Goal: Task Accomplishment & Management: Complete application form

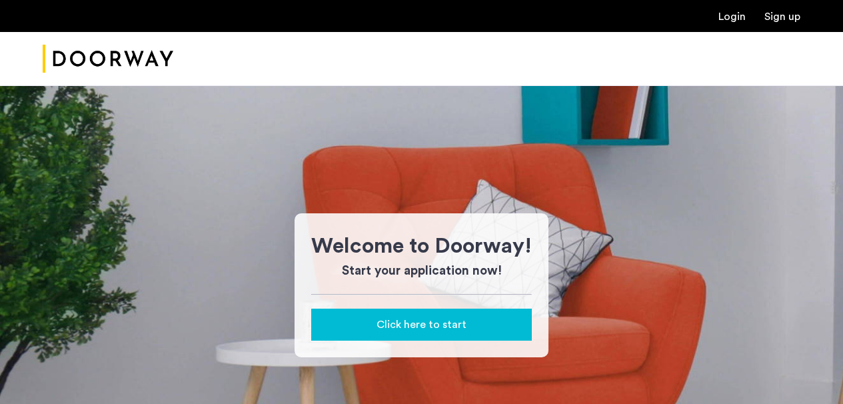
click at [462, 317] on span "Click here to start" at bounding box center [422, 325] width 90 height 16
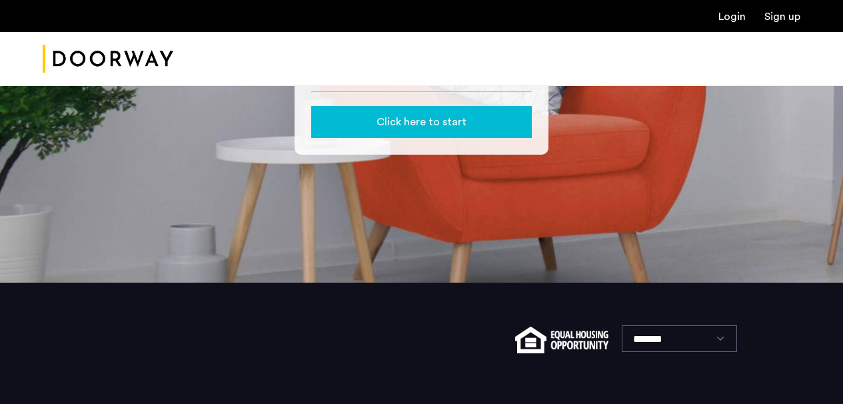
scroll to position [130, 0]
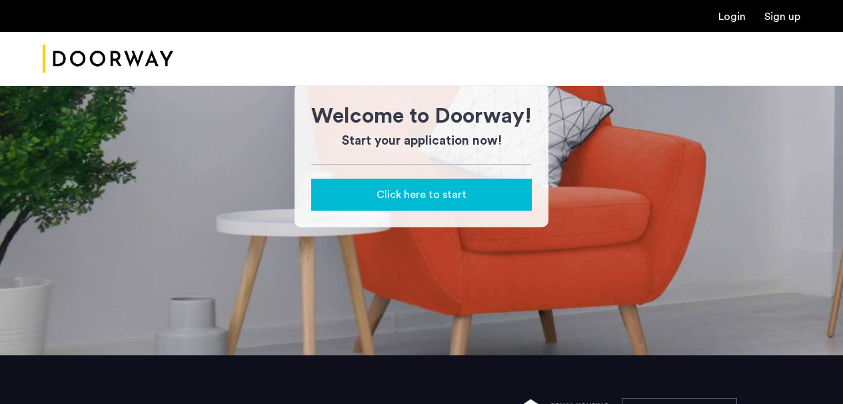
click at [494, 199] on div "Click here to start" at bounding box center [421, 195] width 199 height 16
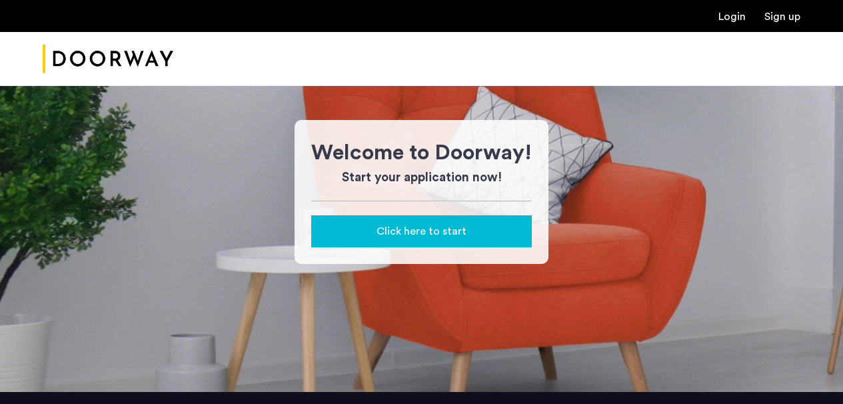
scroll to position [87, 0]
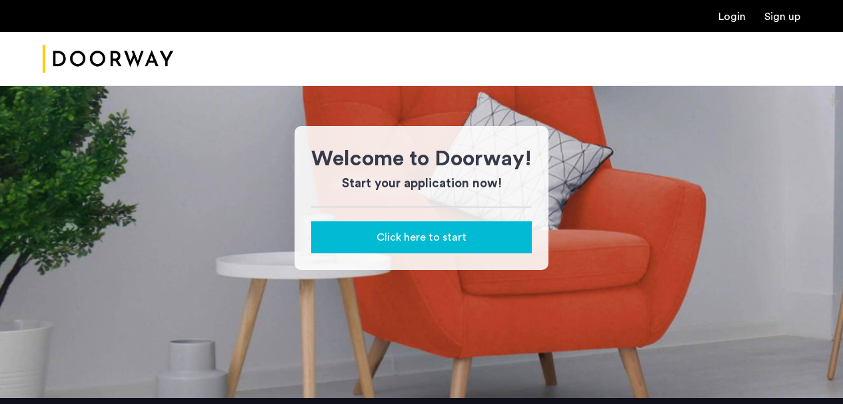
click at [736, 20] on link "Login" at bounding box center [731, 16] width 27 height 11
click at [553, 35] on div at bounding box center [421, 59] width 843 height 54
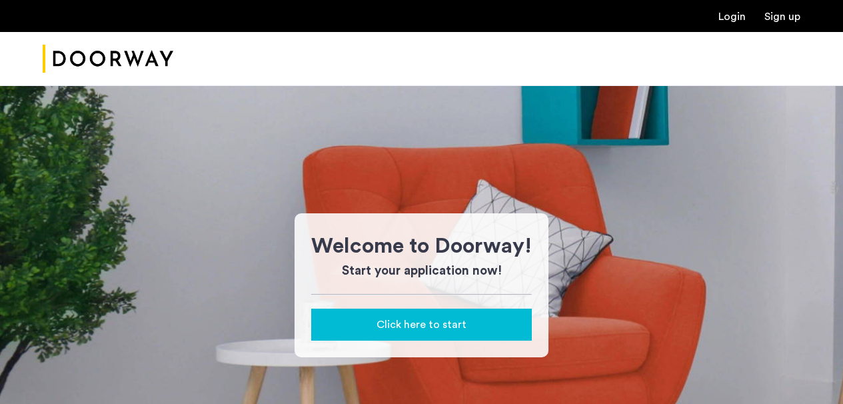
click at [743, 16] on link "Login" at bounding box center [731, 16] width 27 height 11
click at [503, 19] on ul "Login Sign up" at bounding box center [422, 16] width 758 height 16
click at [462, 321] on span "Click here to start" at bounding box center [422, 325] width 90 height 16
click at [742, 22] on link "Login" at bounding box center [731, 16] width 27 height 11
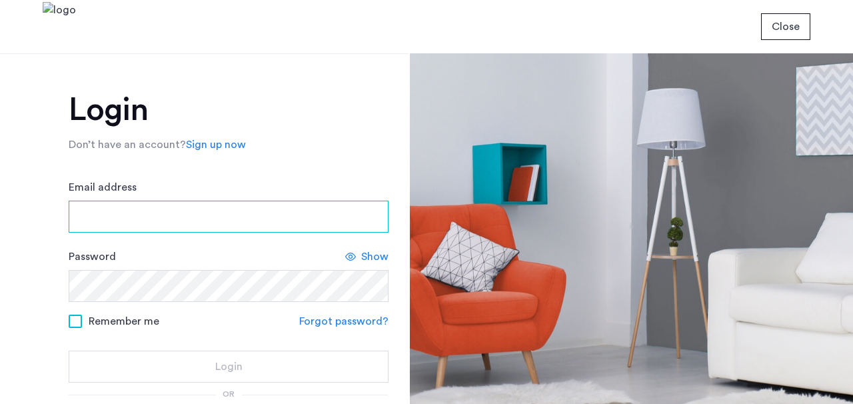
click at [239, 213] on input "Email address" at bounding box center [229, 217] width 320 height 32
type input "**********"
click at [161, 213] on input "Email address" at bounding box center [229, 217] width 320 height 32
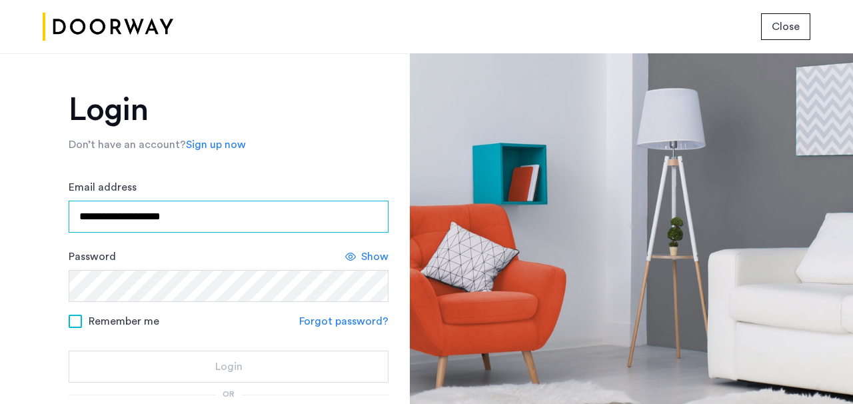
type input "**********"
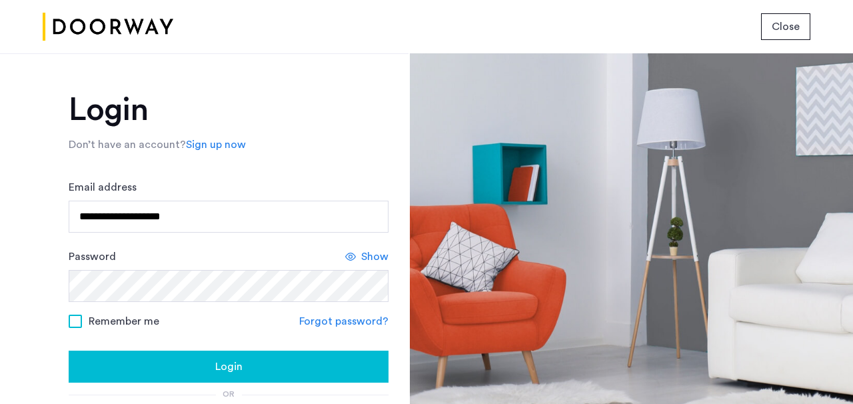
click at [358, 255] on div "Show" at bounding box center [366, 257] width 43 height 16
click at [358, 255] on icon at bounding box center [355, 256] width 11 height 11
click at [72, 321] on span at bounding box center [75, 321] width 13 height 13
click at [255, 370] on div "Login" at bounding box center [228, 367] width 299 height 16
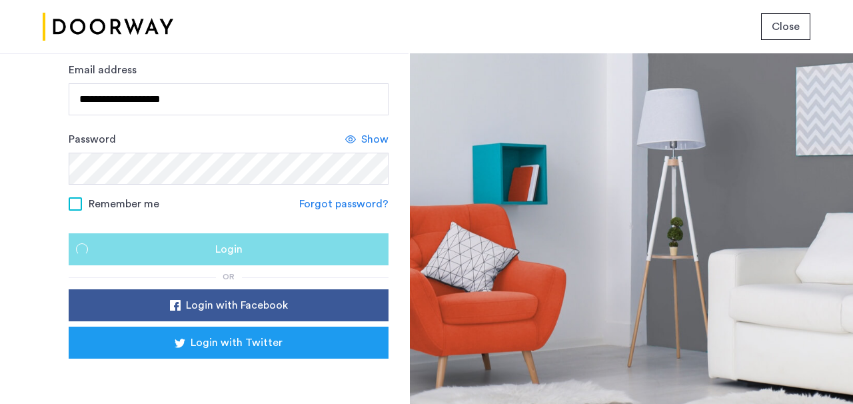
scroll to position [6, 0]
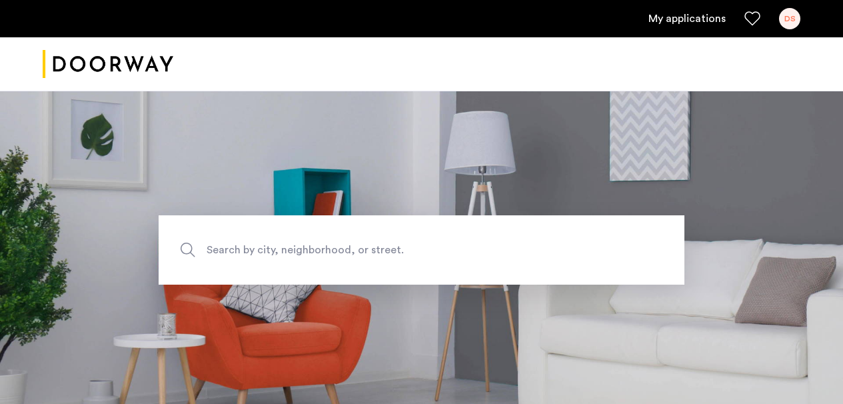
click at [665, 19] on link "My applications" at bounding box center [686, 19] width 77 height 16
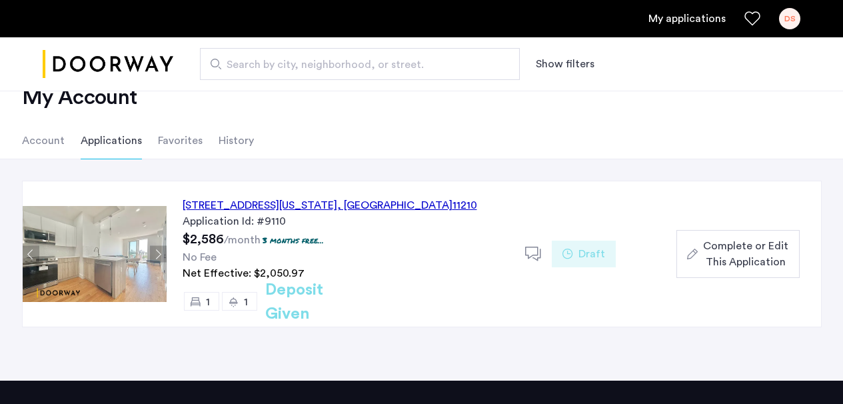
scroll to position [40, 0]
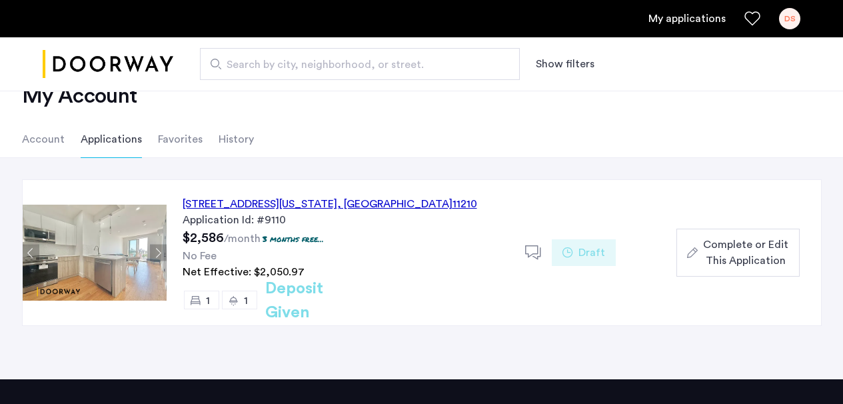
click at [732, 249] on span "Complete or Edit This Application" at bounding box center [745, 253] width 85 height 32
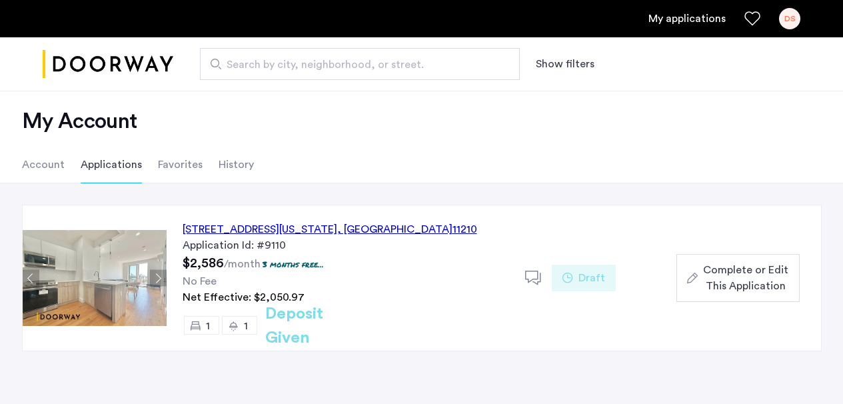
scroll to position [0, 0]
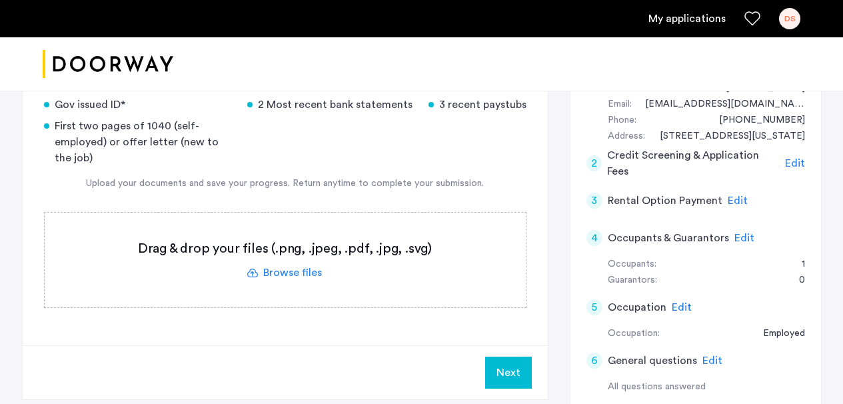
scroll to position [131, 0]
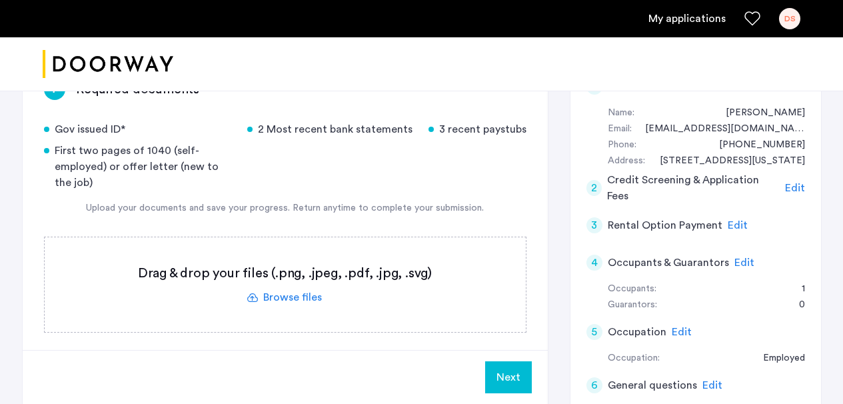
click at [297, 299] on label at bounding box center [285, 284] width 481 height 95
click at [0, 0] on input "file" at bounding box center [0, 0] width 0 height 0
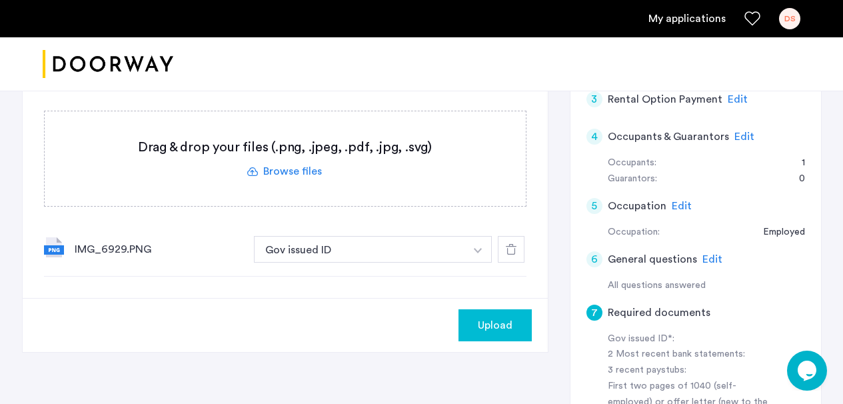
scroll to position [332, 0]
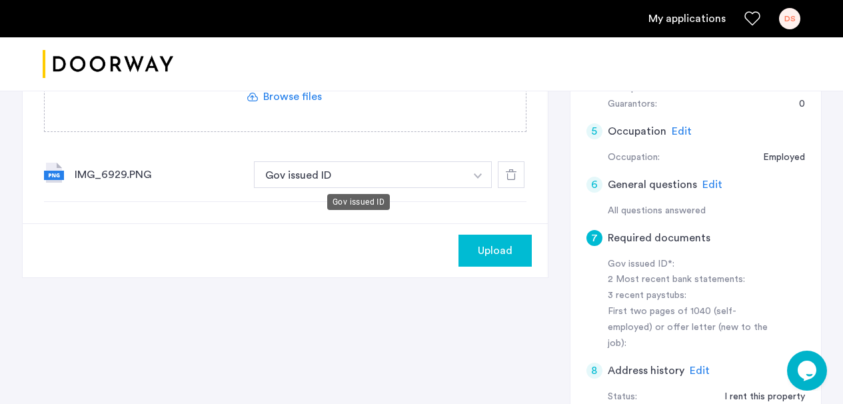
click at [367, 172] on button "Gov issued ID" at bounding box center [360, 174] width 212 height 27
click at [118, 171] on div "IMG_6929.PNG" at bounding box center [159, 175] width 169 height 16
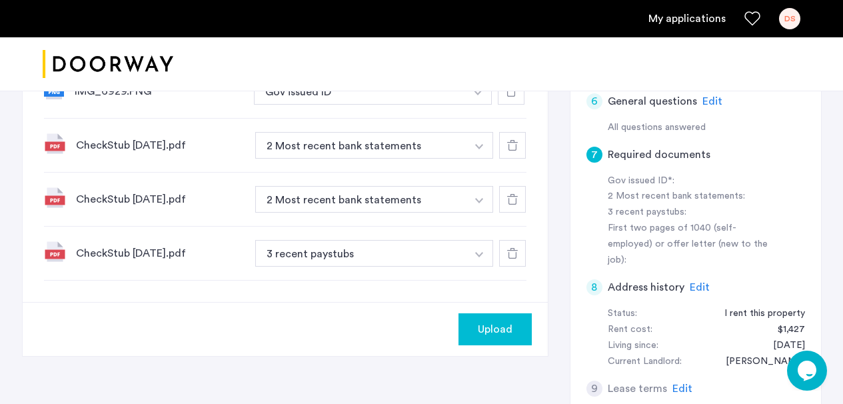
scroll to position [389, 0]
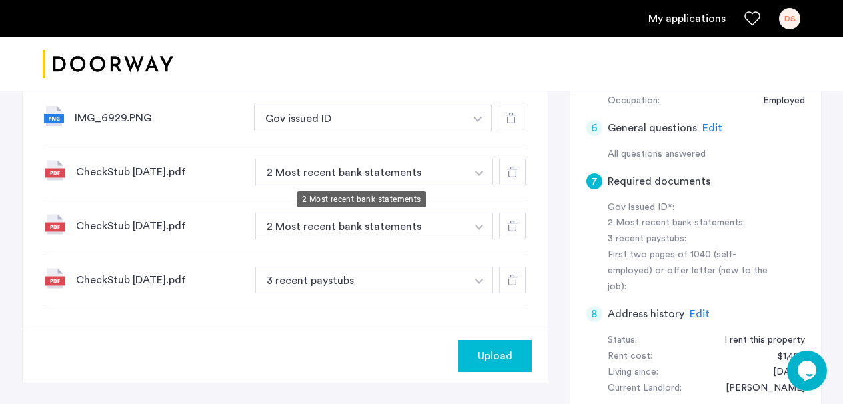
click at [387, 173] on button "2 Most recent bank statements" at bounding box center [361, 172] width 212 height 27
click at [461, 177] on button "2 Most recent bank statements" at bounding box center [361, 172] width 212 height 27
click at [474, 174] on button "button" at bounding box center [479, 172] width 27 height 27
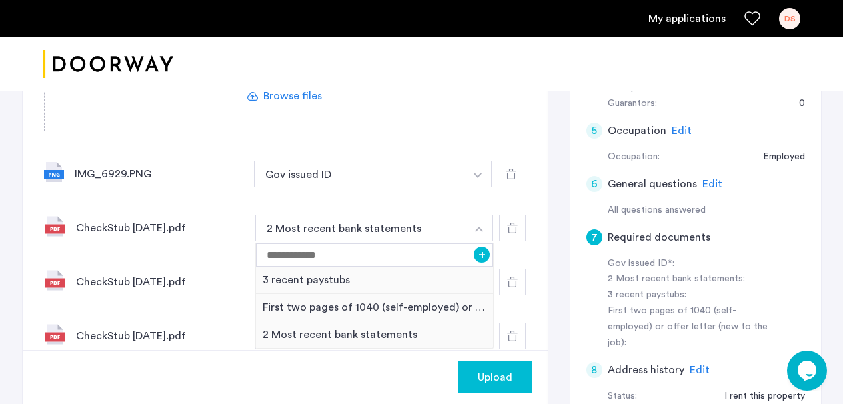
scroll to position [339, 0]
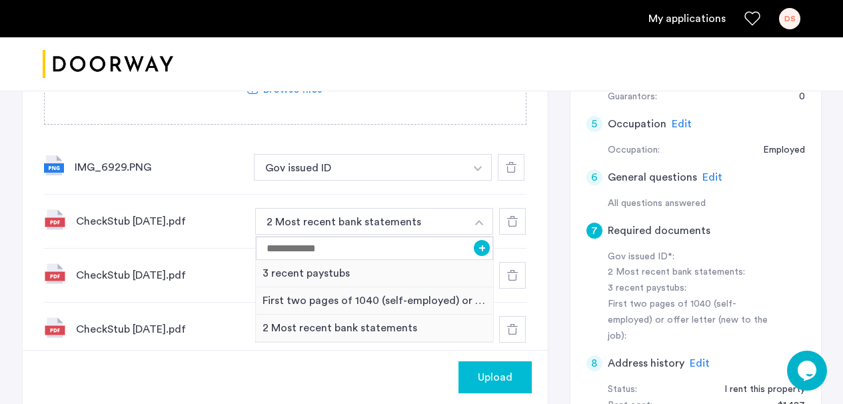
click at [231, 268] on div "CheckStub [DATE].pdf" at bounding box center [160, 275] width 169 height 16
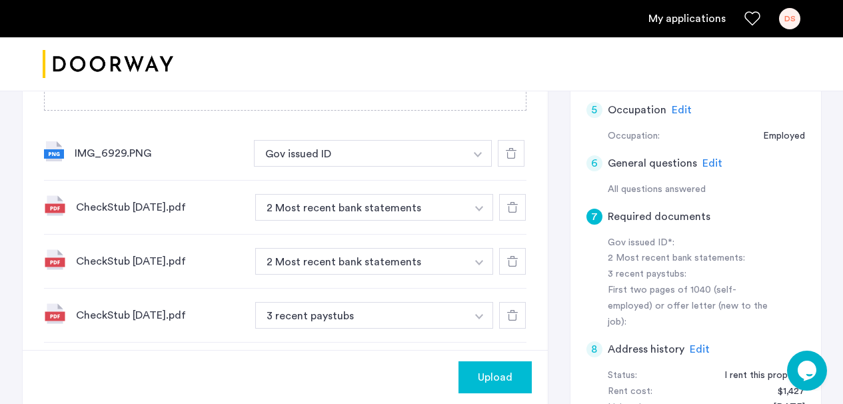
scroll to position [370, 0]
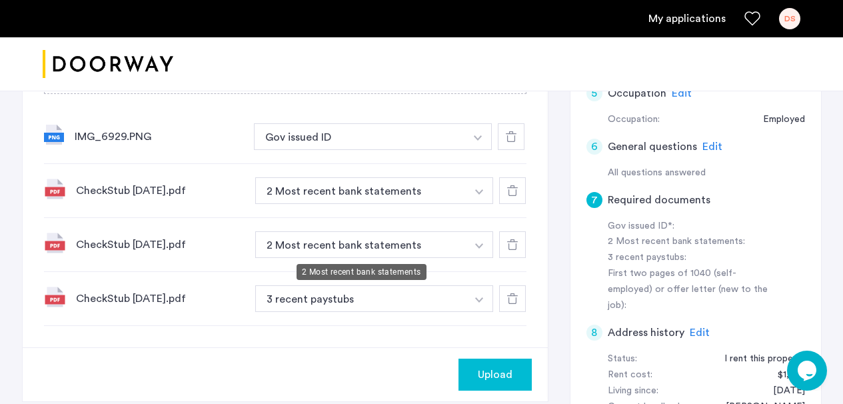
click at [361, 248] on button "2 Most recent bank statements" at bounding box center [361, 244] width 212 height 27
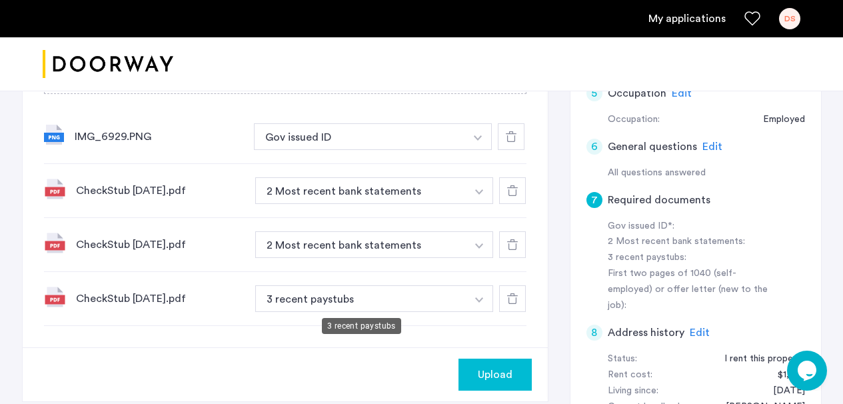
click at [343, 295] on button "3 recent paystubs" at bounding box center [361, 298] width 212 height 27
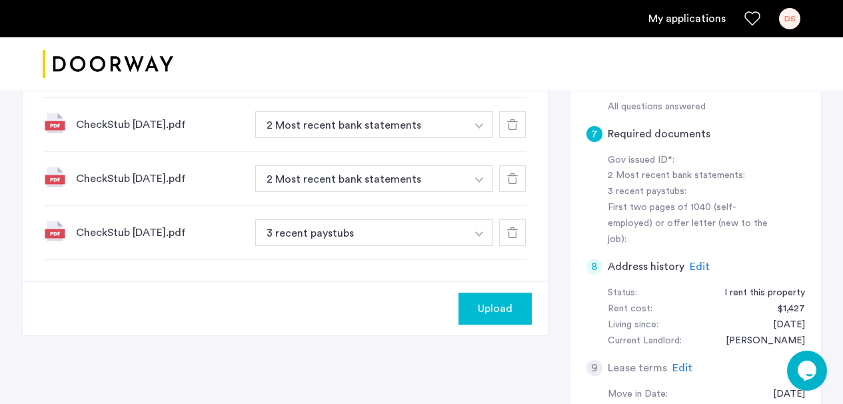
scroll to position [376, 0]
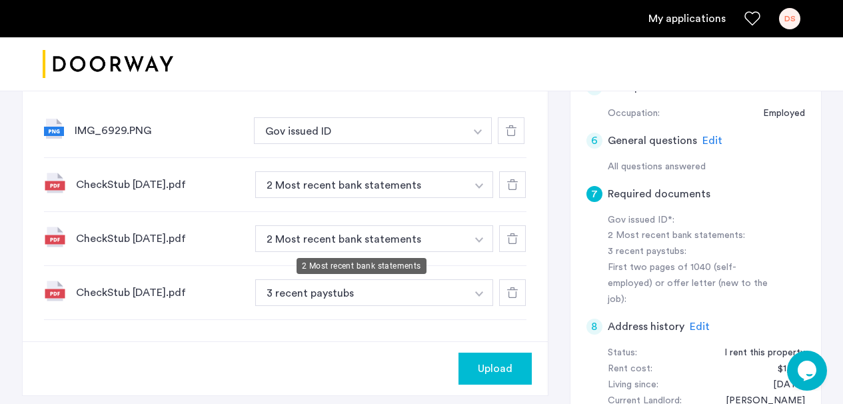
click at [337, 235] on button "2 Most recent bank statements" at bounding box center [361, 238] width 212 height 27
click at [480, 241] on img "button" at bounding box center [479, 239] width 8 height 5
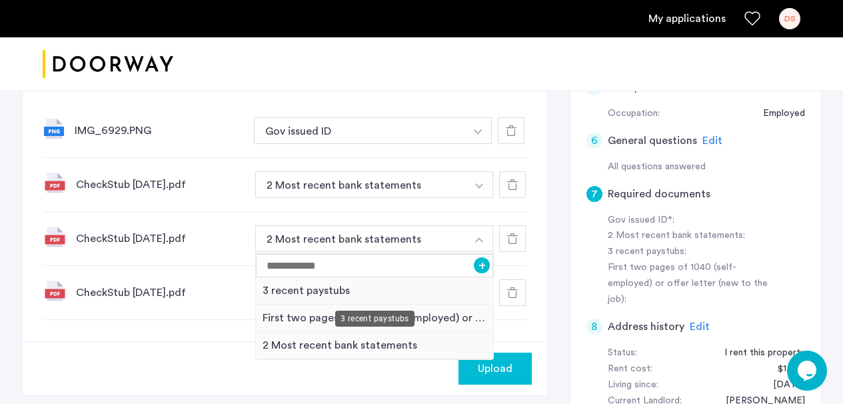
click at [381, 293] on div "3 recent paystubs" at bounding box center [375, 290] width 238 height 27
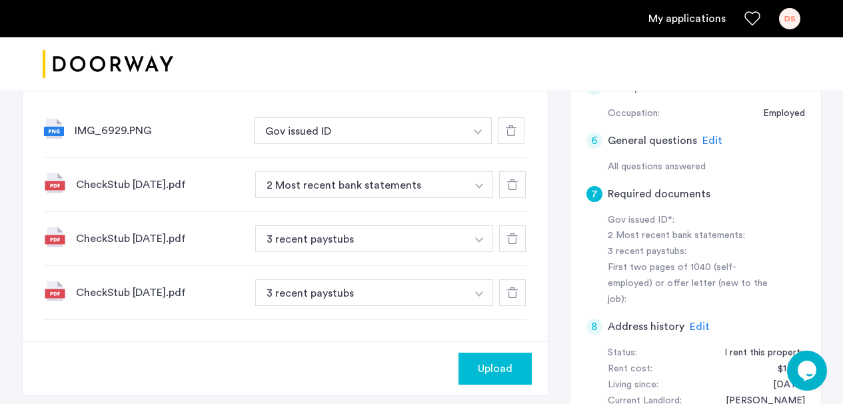
click at [481, 187] on img "button" at bounding box center [479, 185] width 8 height 5
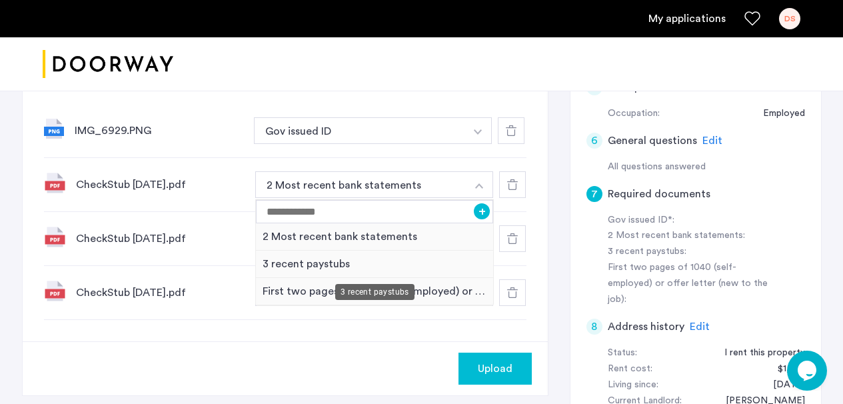
click at [383, 263] on div "3 recent paystubs" at bounding box center [375, 264] width 238 height 27
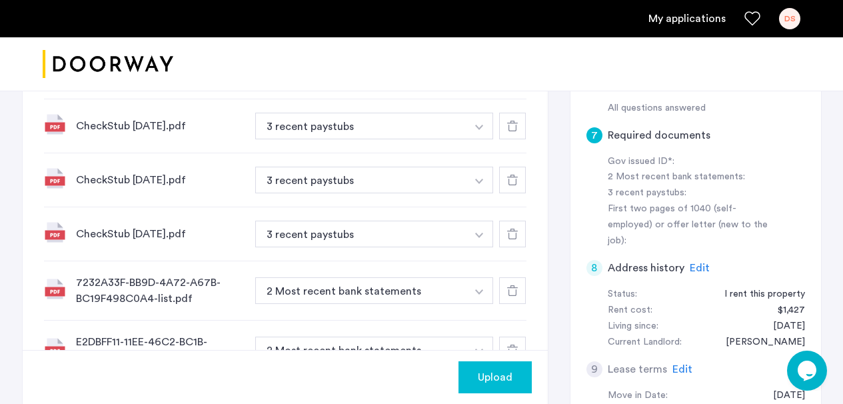
scroll to position [507, 0]
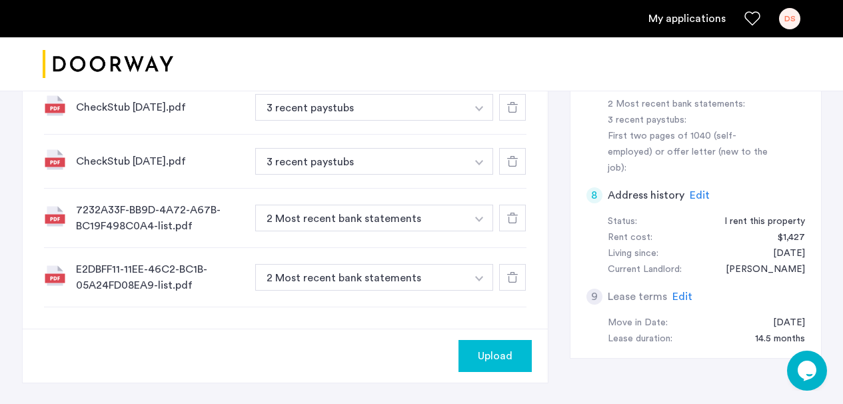
click at [478, 349] on span "Upload" at bounding box center [495, 356] width 35 height 16
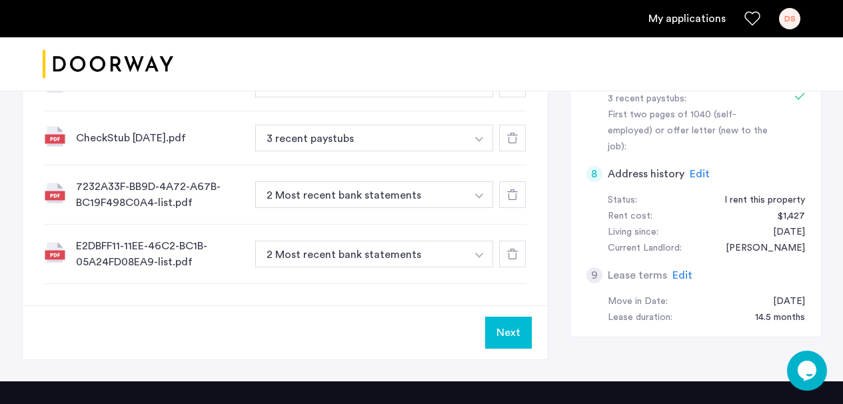
scroll to position [536, 0]
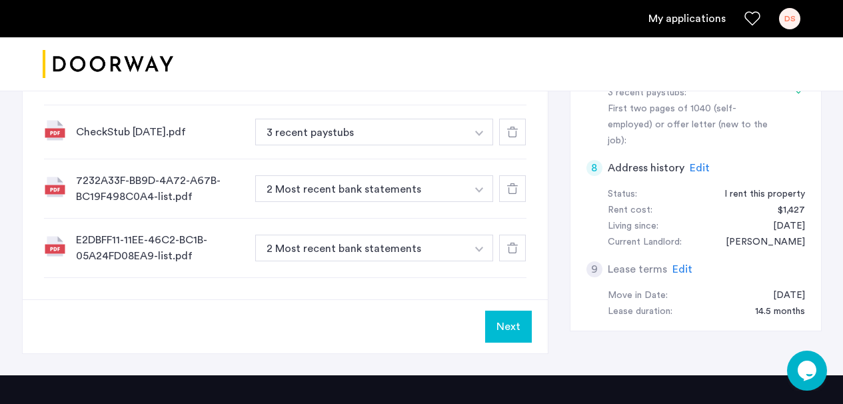
click at [497, 327] on button "Next" at bounding box center [508, 327] width 47 height 32
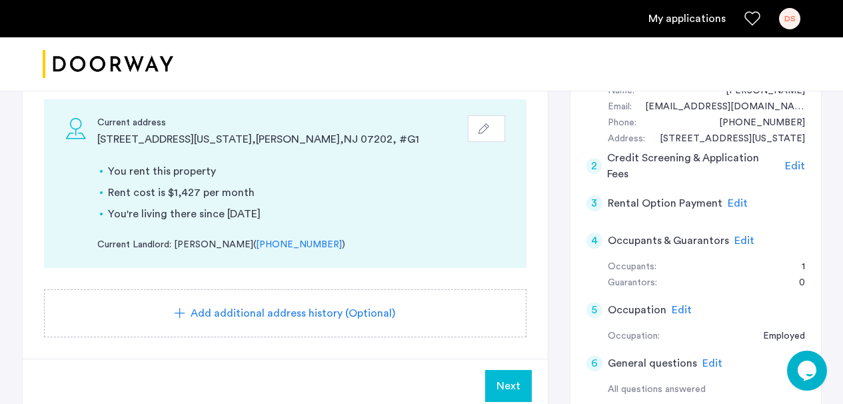
scroll to position [153, 0]
click at [504, 387] on span "Next" at bounding box center [508, 387] width 24 height 16
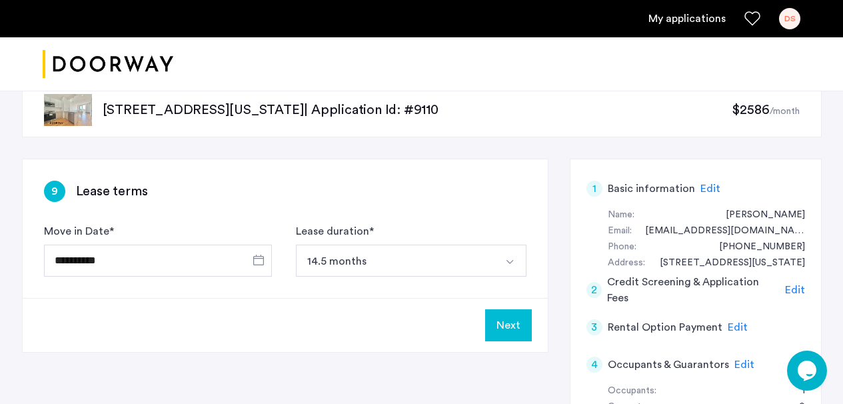
scroll to position [30, 0]
click at [498, 326] on button "Next" at bounding box center [508, 325] width 47 height 32
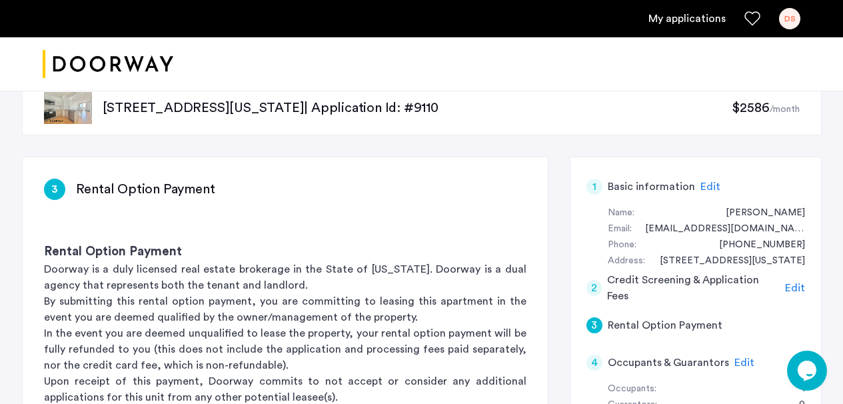
scroll to position [135, 0]
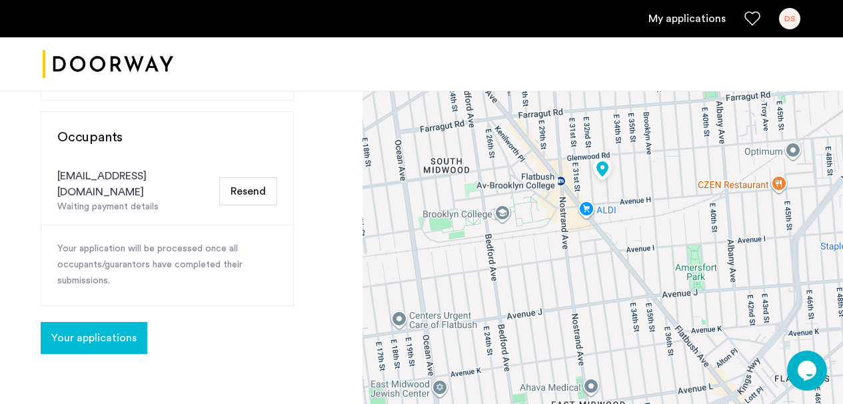
scroll to position [310, 0]
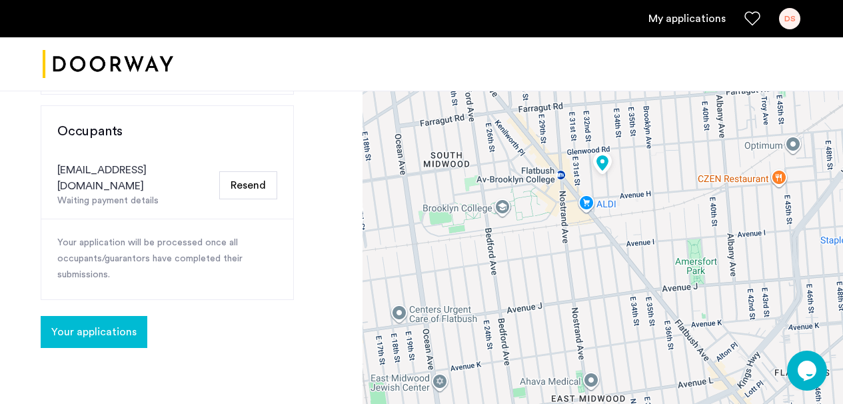
click at [118, 324] on span "Your applications" at bounding box center [93, 332] width 85 height 16
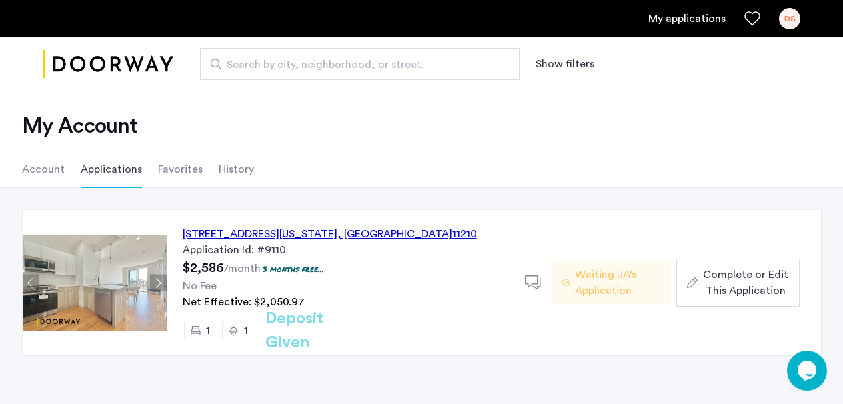
scroll to position [23, 0]
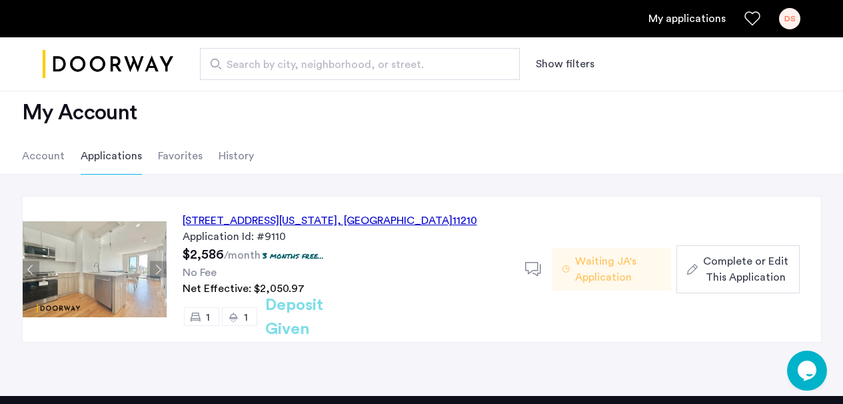
click at [610, 273] on span "Waiting JA's Application" at bounding box center [617, 269] width 85 height 32
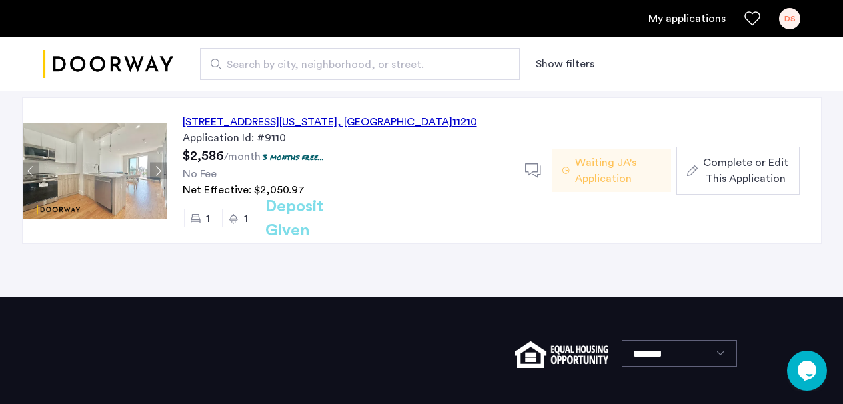
scroll to position [123, 0]
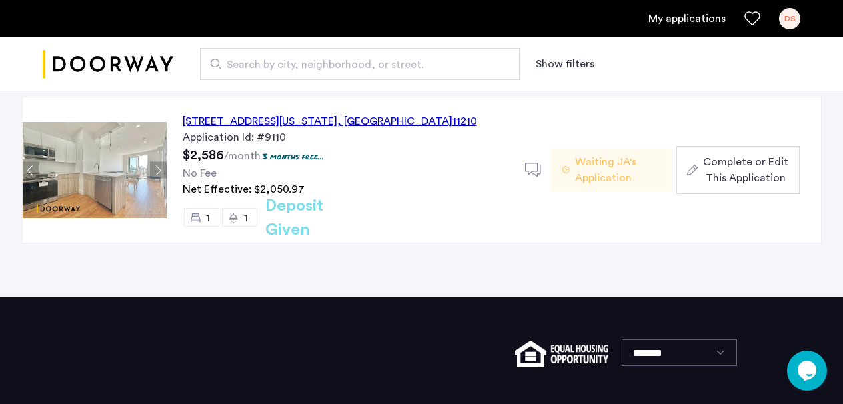
click at [740, 169] on span "Complete or Edit This Application" at bounding box center [745, 170] width 85 height 32
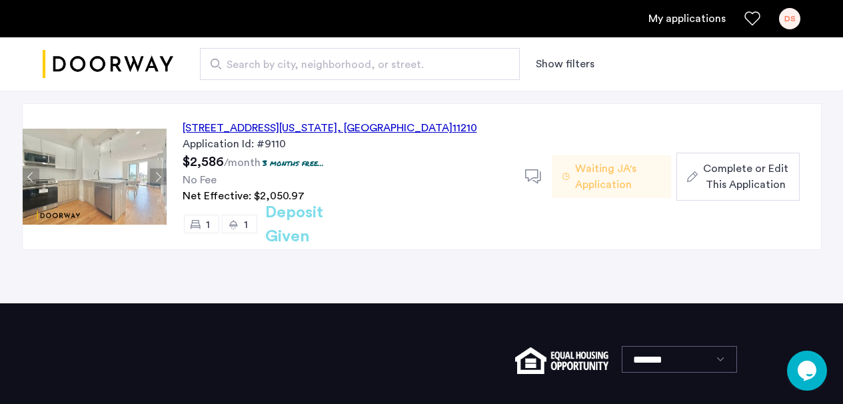
scroll to position [131, 0]
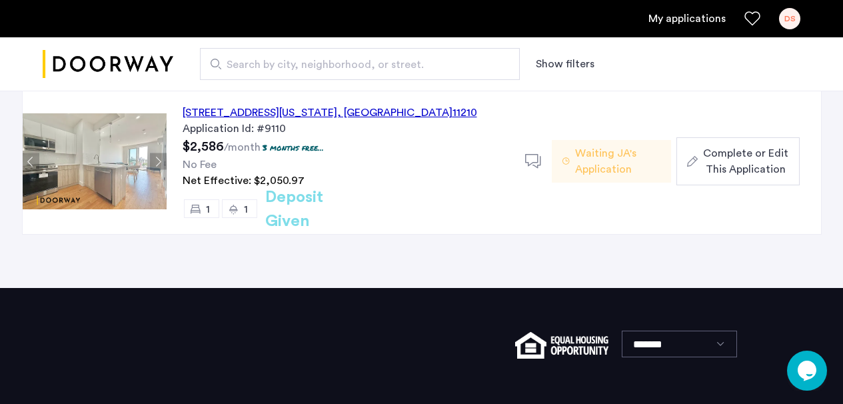
click at [566, 161] on use at bounding box center [565, 160] width 7 height 7
